Goal: Transaction & Acquisition: Purchase product/service

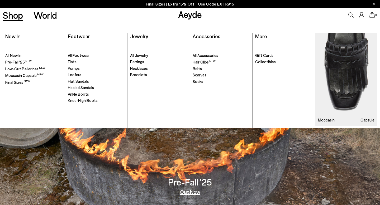
click at [14, 18] on link "Shop" at bounding box center [13, 15] width 20 height 9
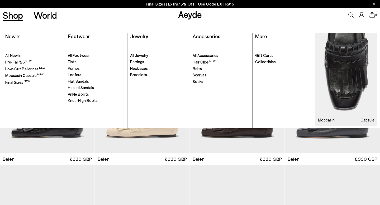
click at [74, 93] on span "Ankle Boots" at bounding box center [78, 94] width 21 height 5
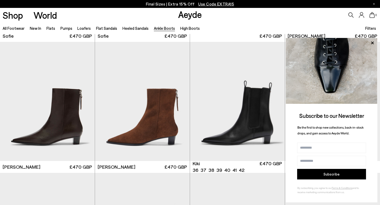
scroll to position [648, 0]
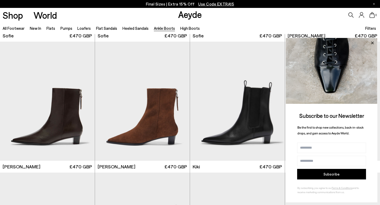
click at [372, 42] on icon at bounding box center [372, 43] width 7 height 7
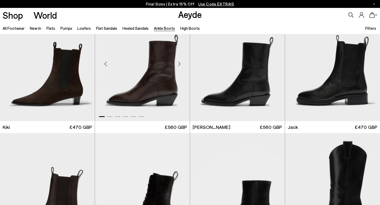
scroll to position [804, 0]
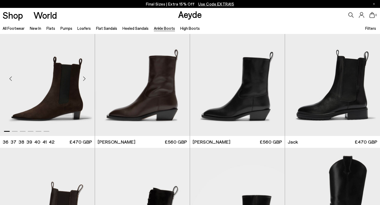
click at [67, 101] on img "1 / 6" at bounding box center [47, 76] width 95 height 119
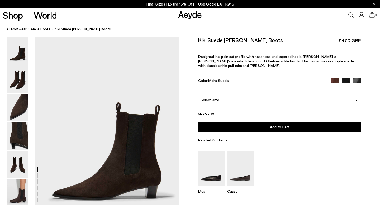
click at [22, 82] on img at bounding box center [17, 80] width 21 height 28
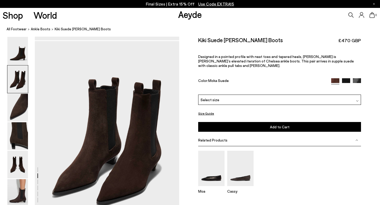
scroll to position [194, 0]
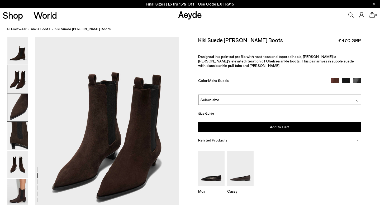
click at [19, 106] on img at bounding box center [17, 108] width 21 height 28
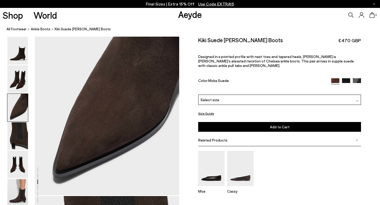
scroll to position [422, 0]
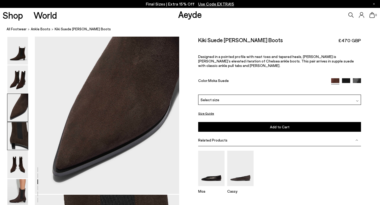
click at [15, 137] on img at bounding box center [17, 137] width 21 height 28
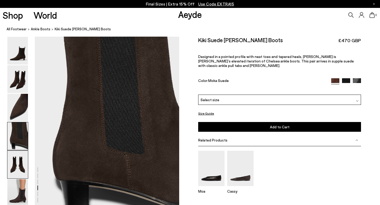
click at [16, 157] on img at bounding box center [17, 165] width 21 height 28
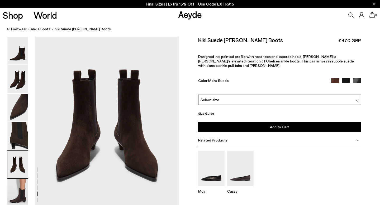
scroll to position [785, 0]
